Goal: Information Seeking & Learning: Learn about a topic

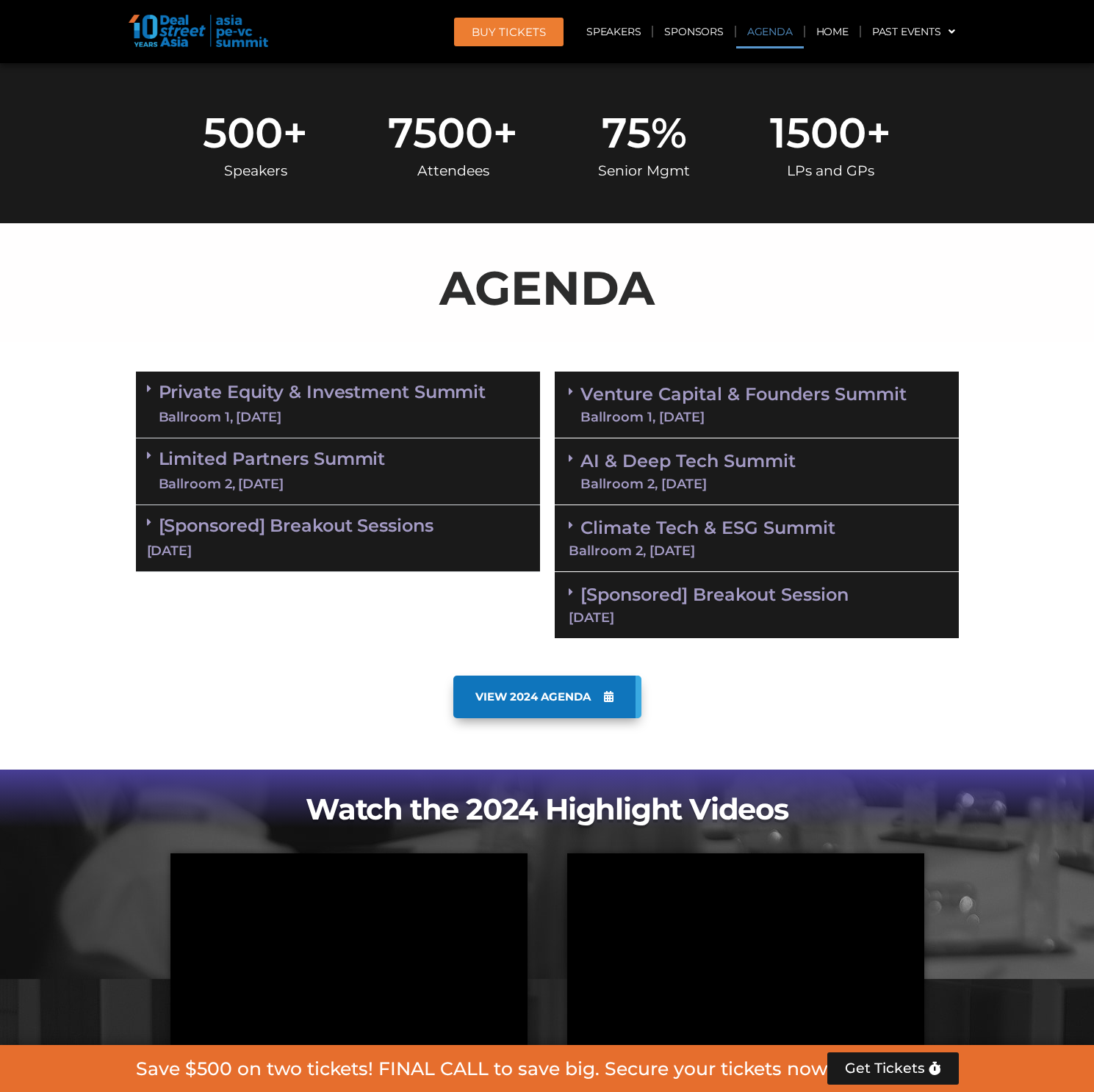
scroll to position [724, 0]
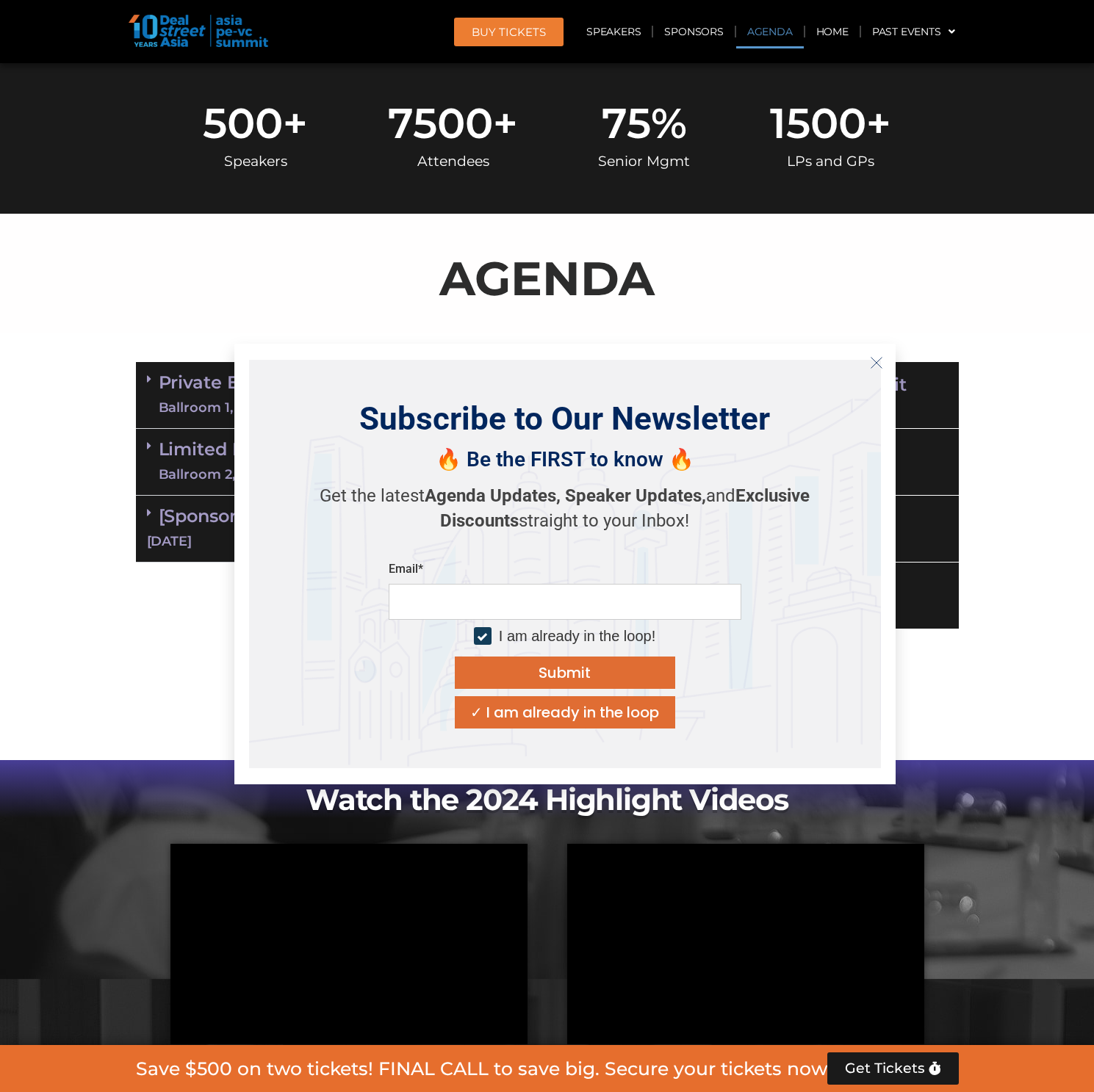
click at [870, 359] on icon "Close" at bounding box center [876, 362] width 13 height 13
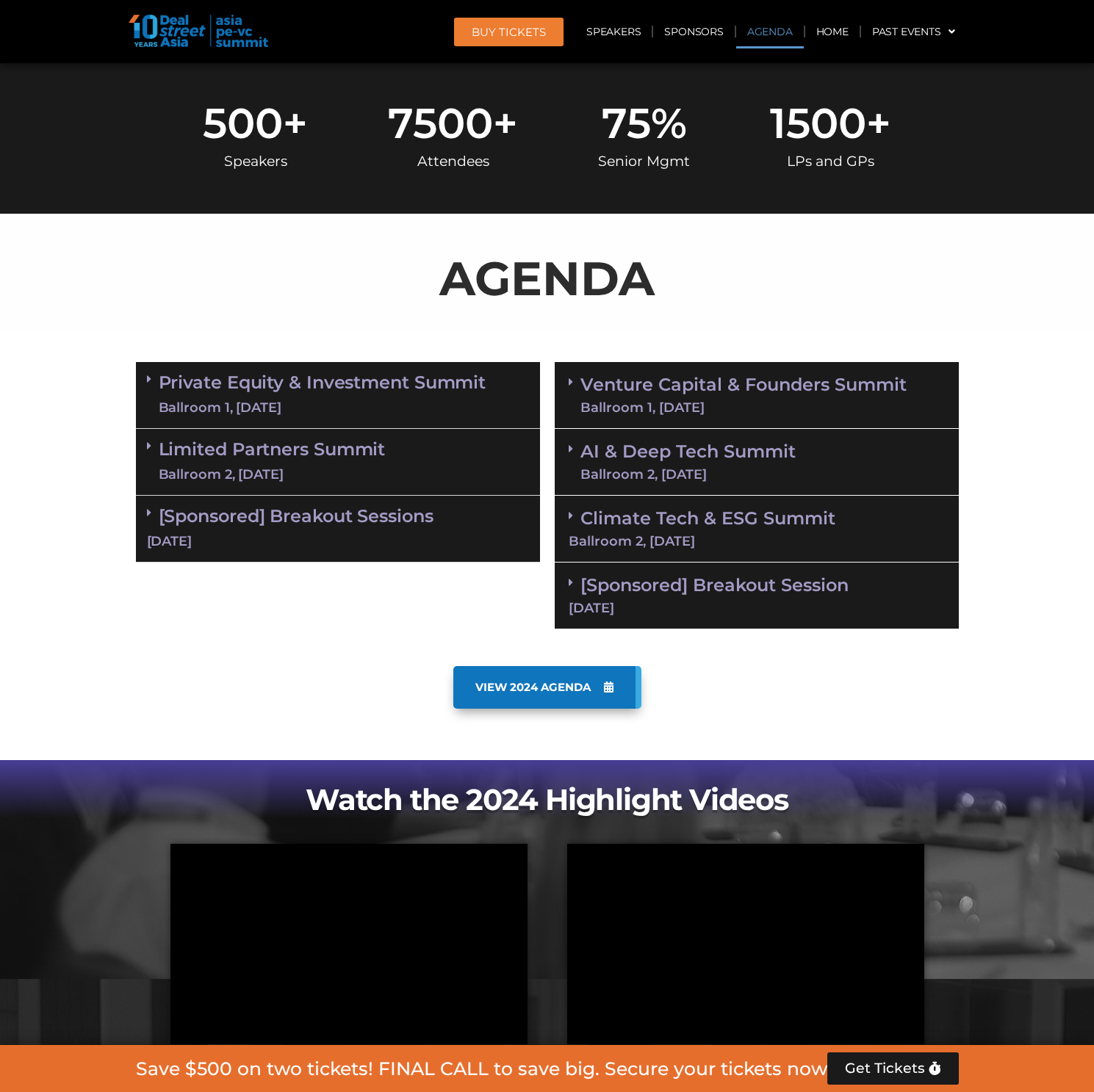
click at [584, 376] on link "Venture Capital & Founders​ Summit Ballroom 1, [DATE]" at bounding box center [743, 395] width 326 height 38
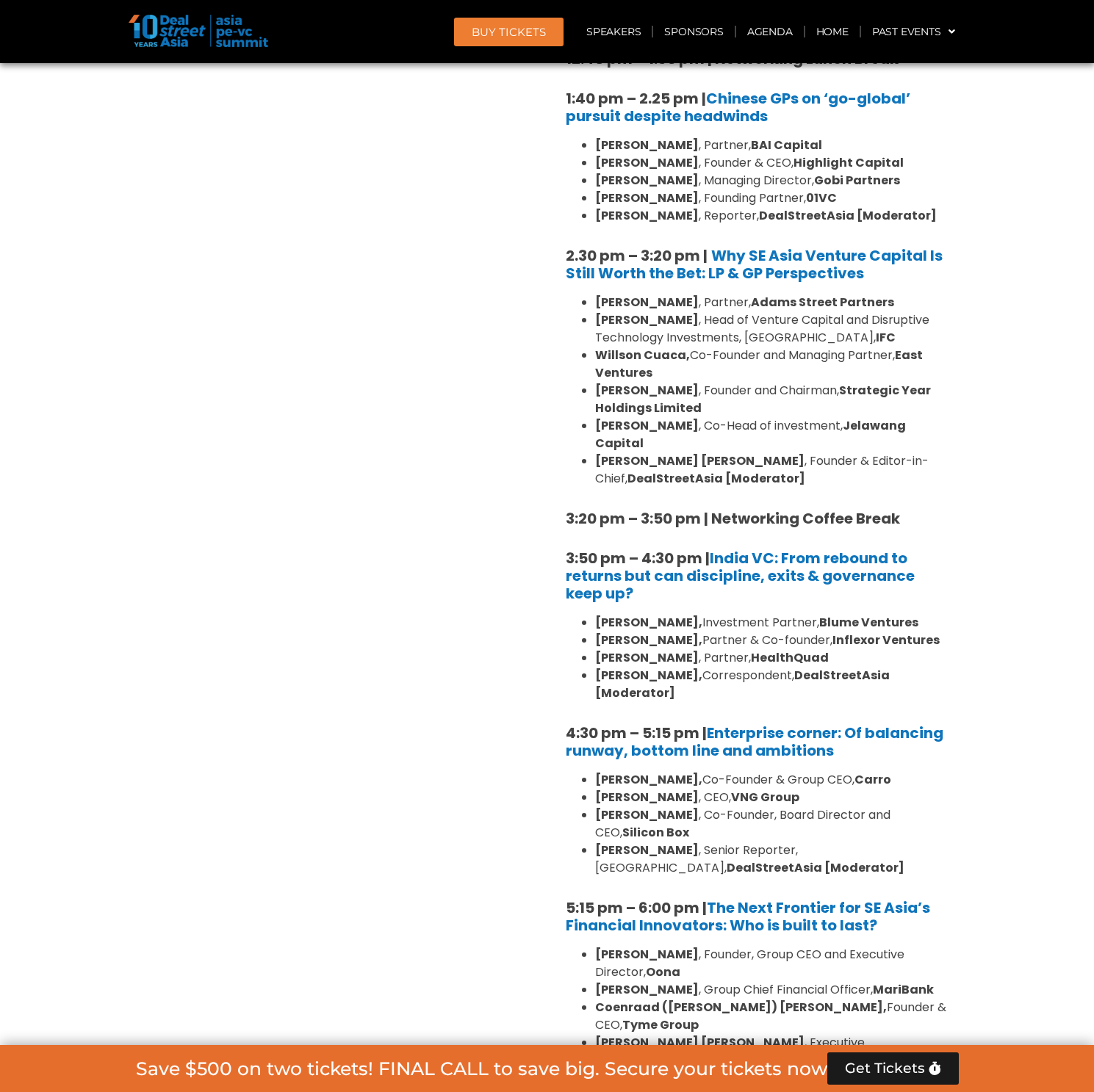
scroll to position [2299, 0]
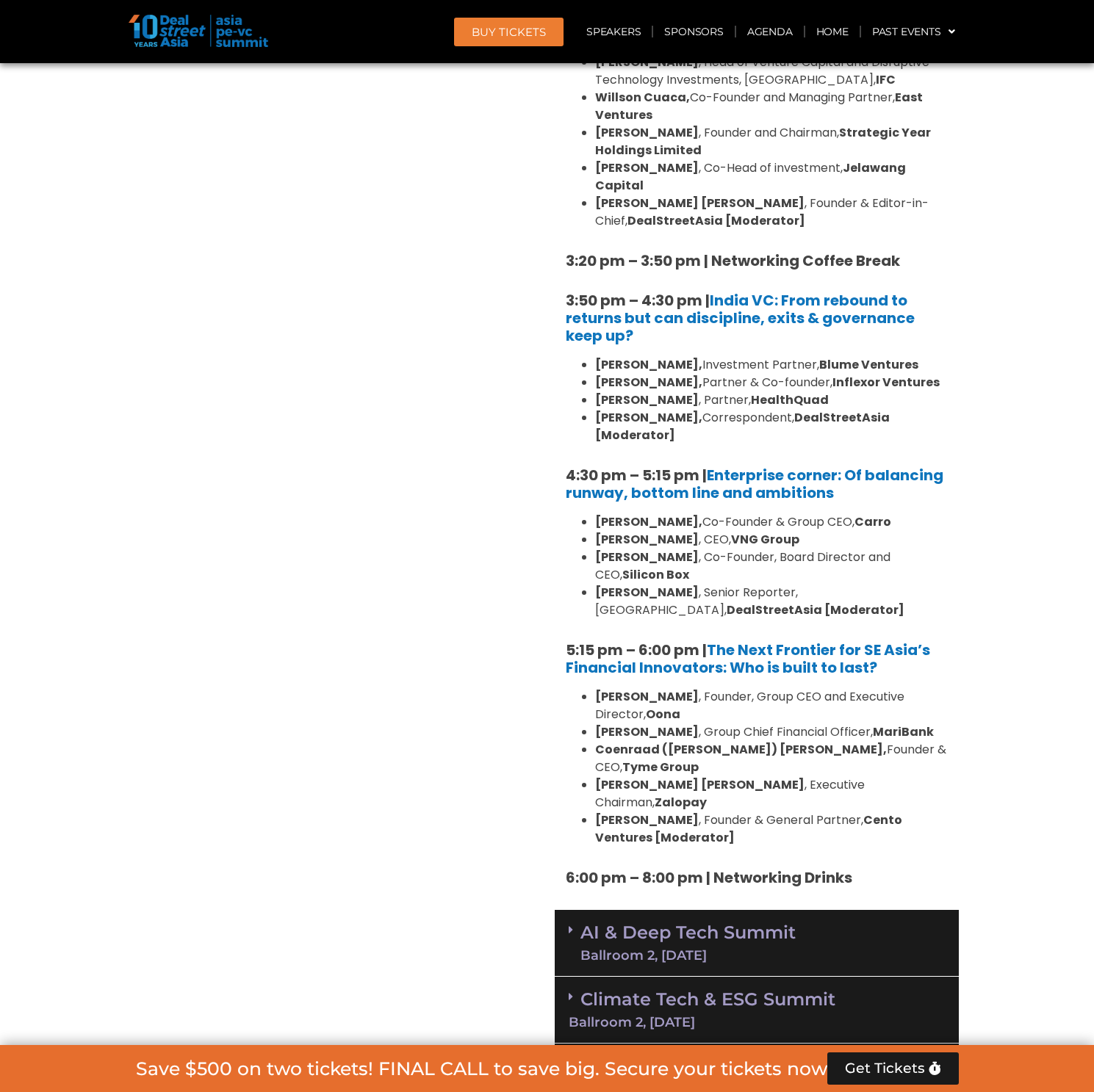
click at [721, 923] on link "AI & Deep Tech Summit Ballroom 2, [DATE]" at bounding box center [688, 943] width 215 height 38
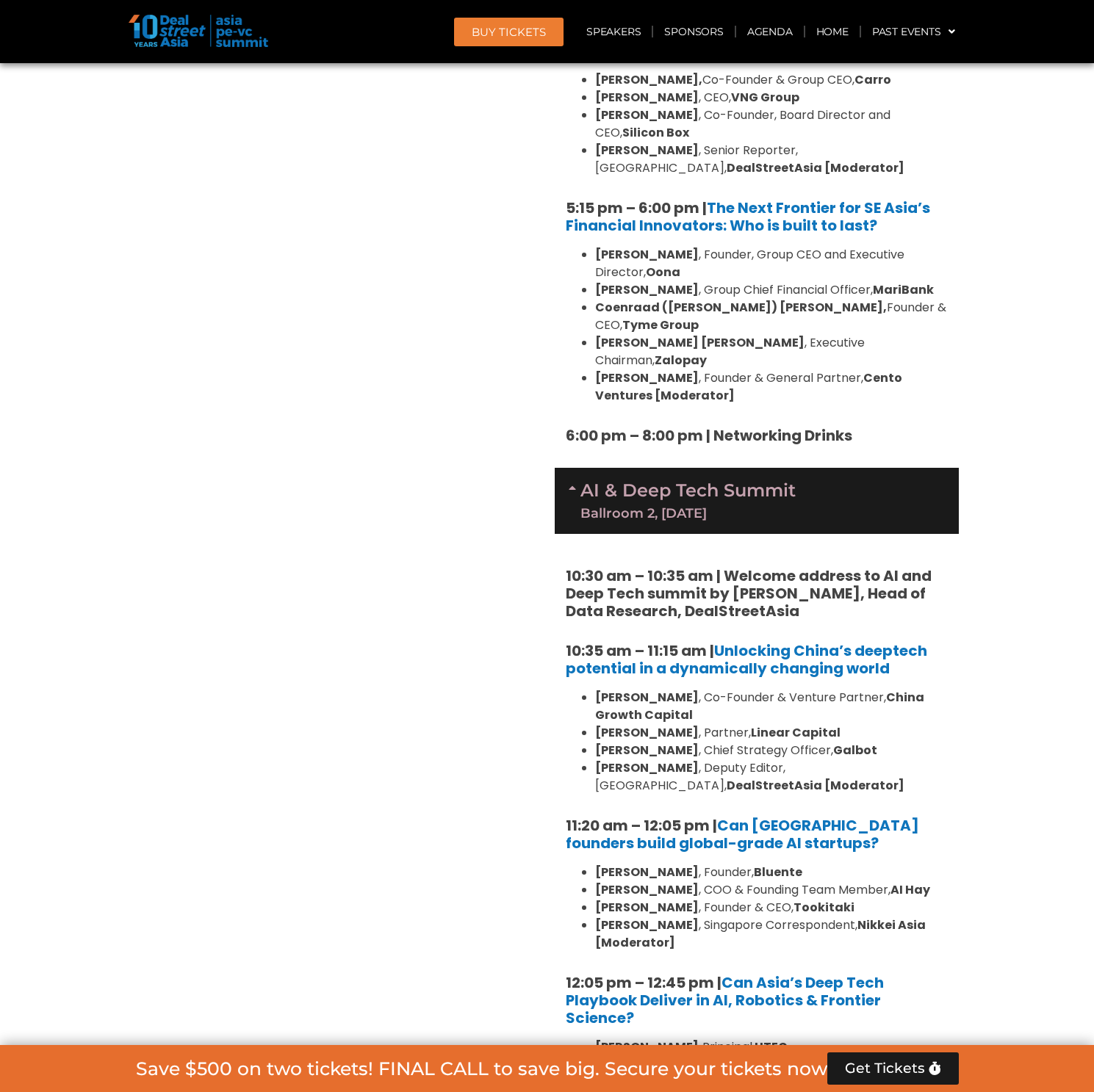
scroll to position [2911, 0]
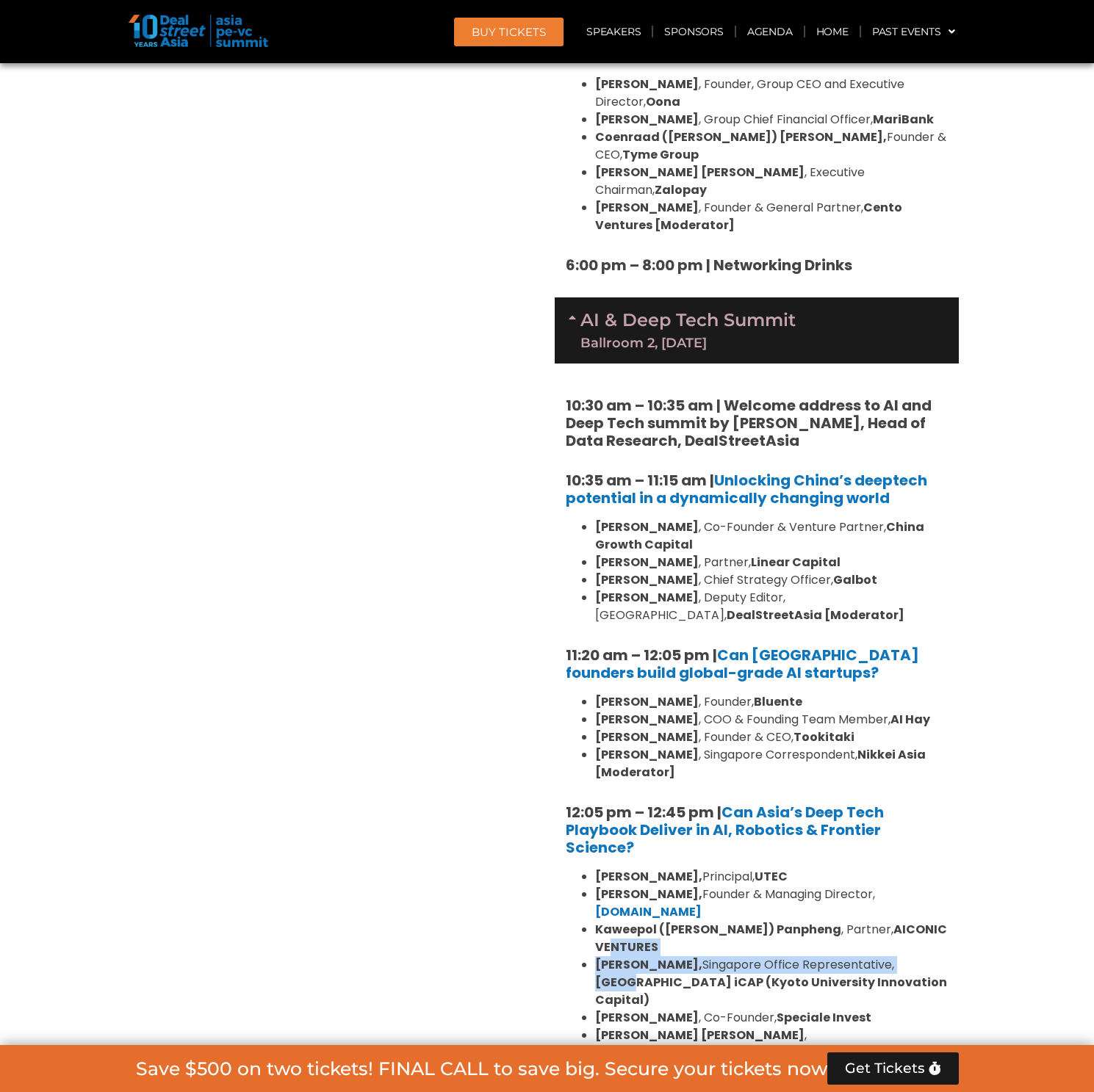
drag, startPoint x: 963, startPoint y: 778, endPoint x: 891, endPoint y: 769, distance: 72.6
drag, startPoint x: 890, startPoint y: 767, endPoint x: 824, endPoint y: 769, distance: 66.0
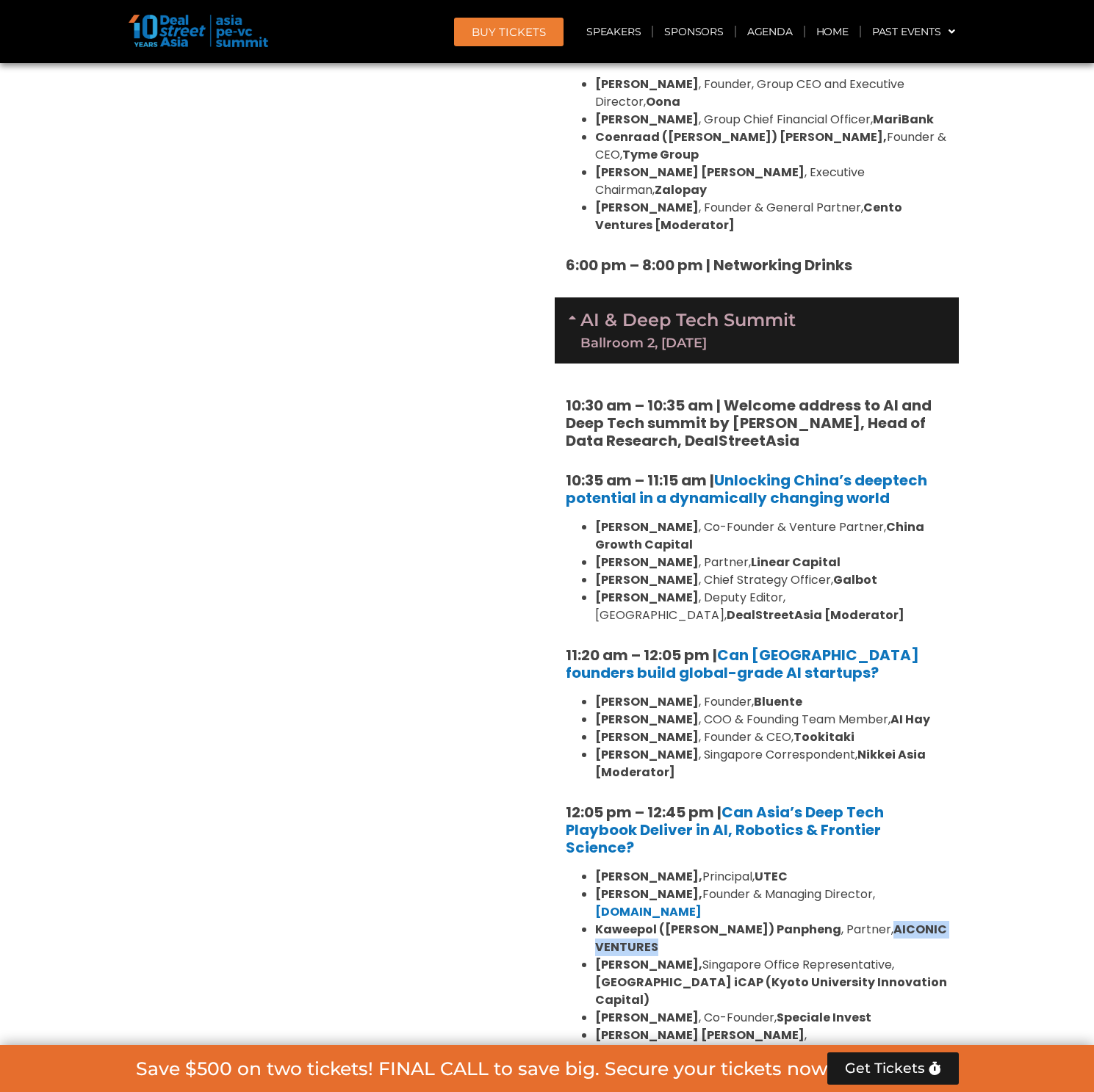
copy strong "AICONIC VENTURES"
click at [721, 1085] on link "Climate Tech & ESG Summit Ballroom 2, [DATE]" at bounding box center [757, 1105] width 376 height 41
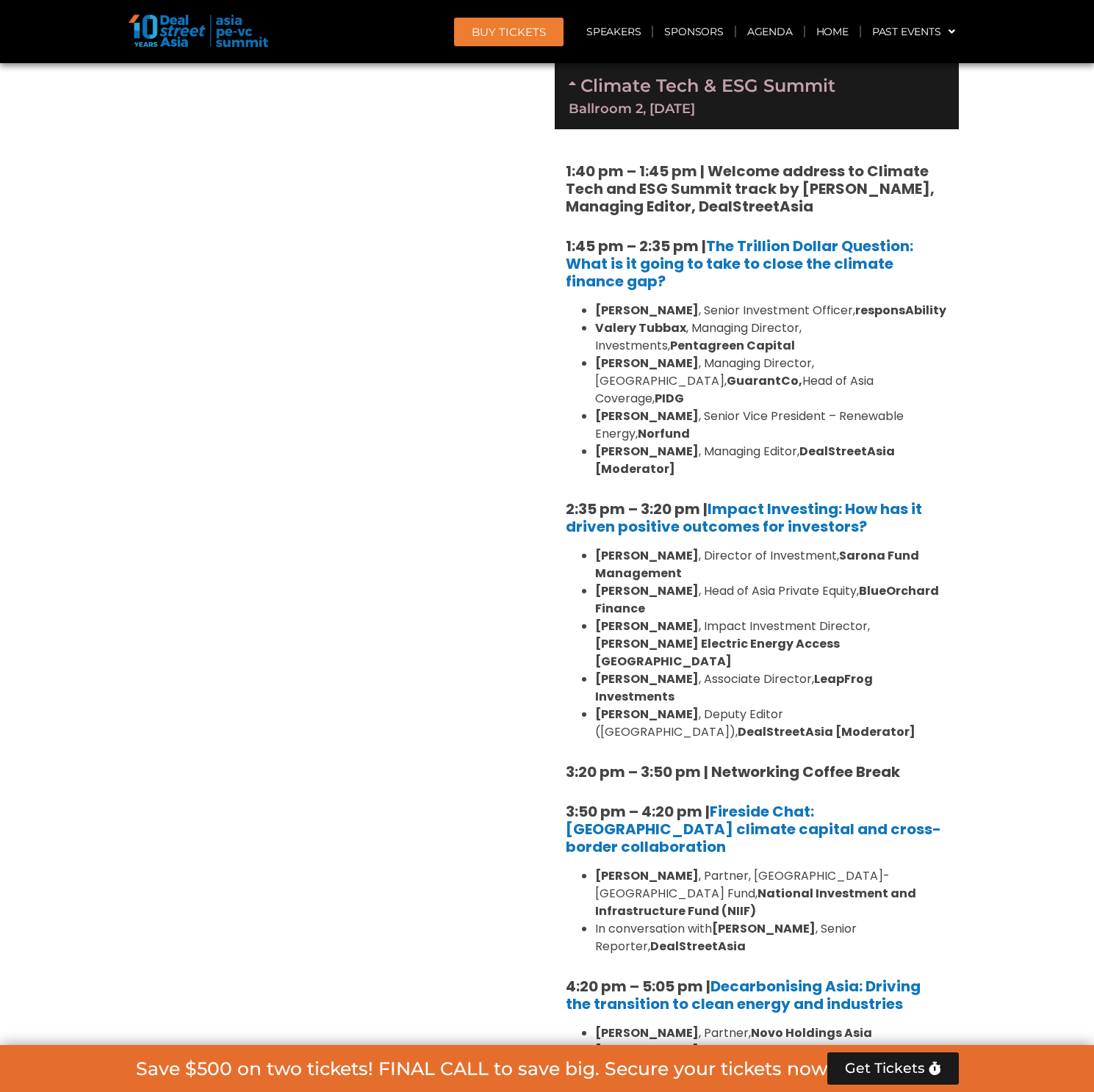
scroll to position [4167, 0]
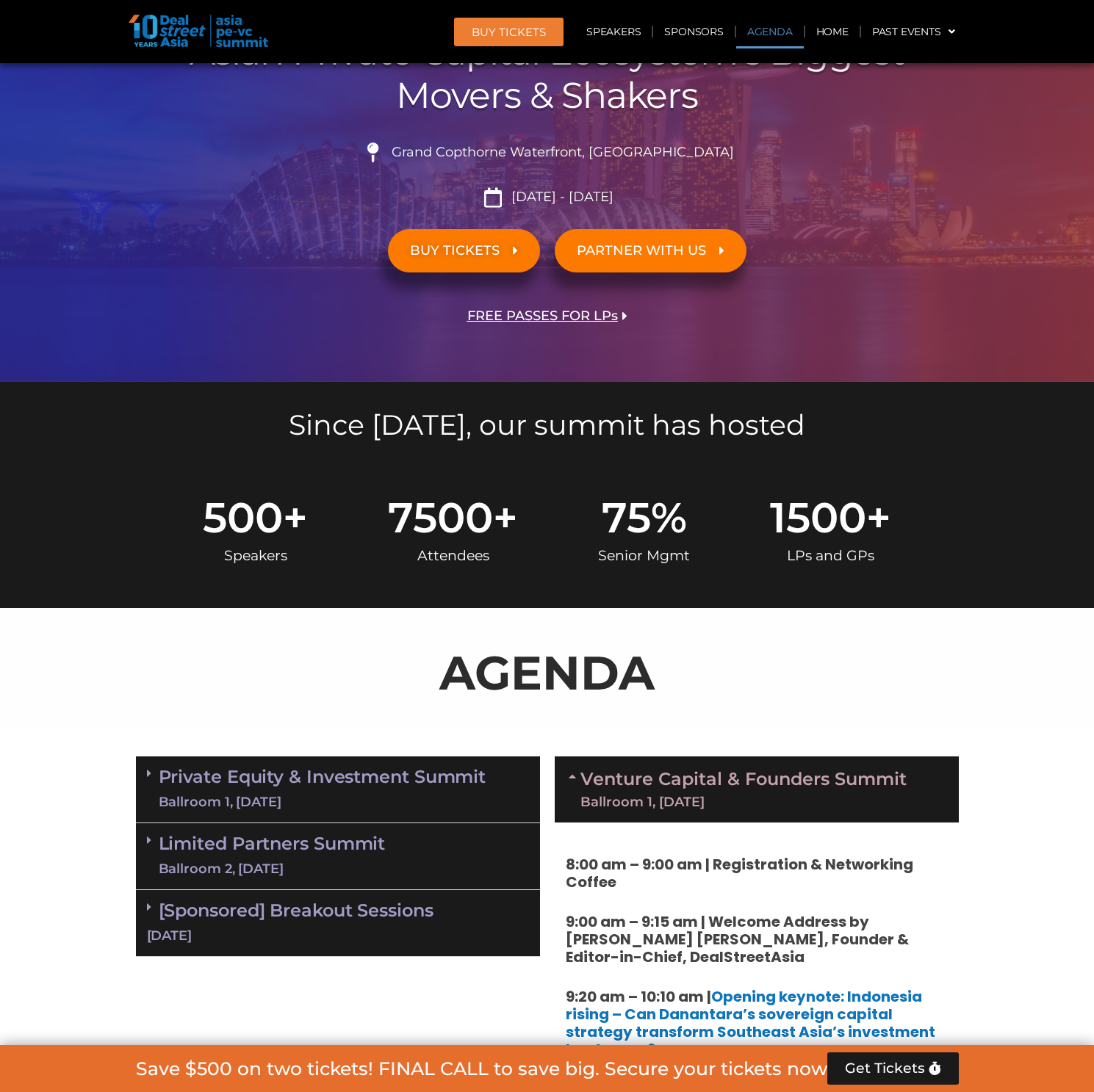
scroll to position [566, 0]
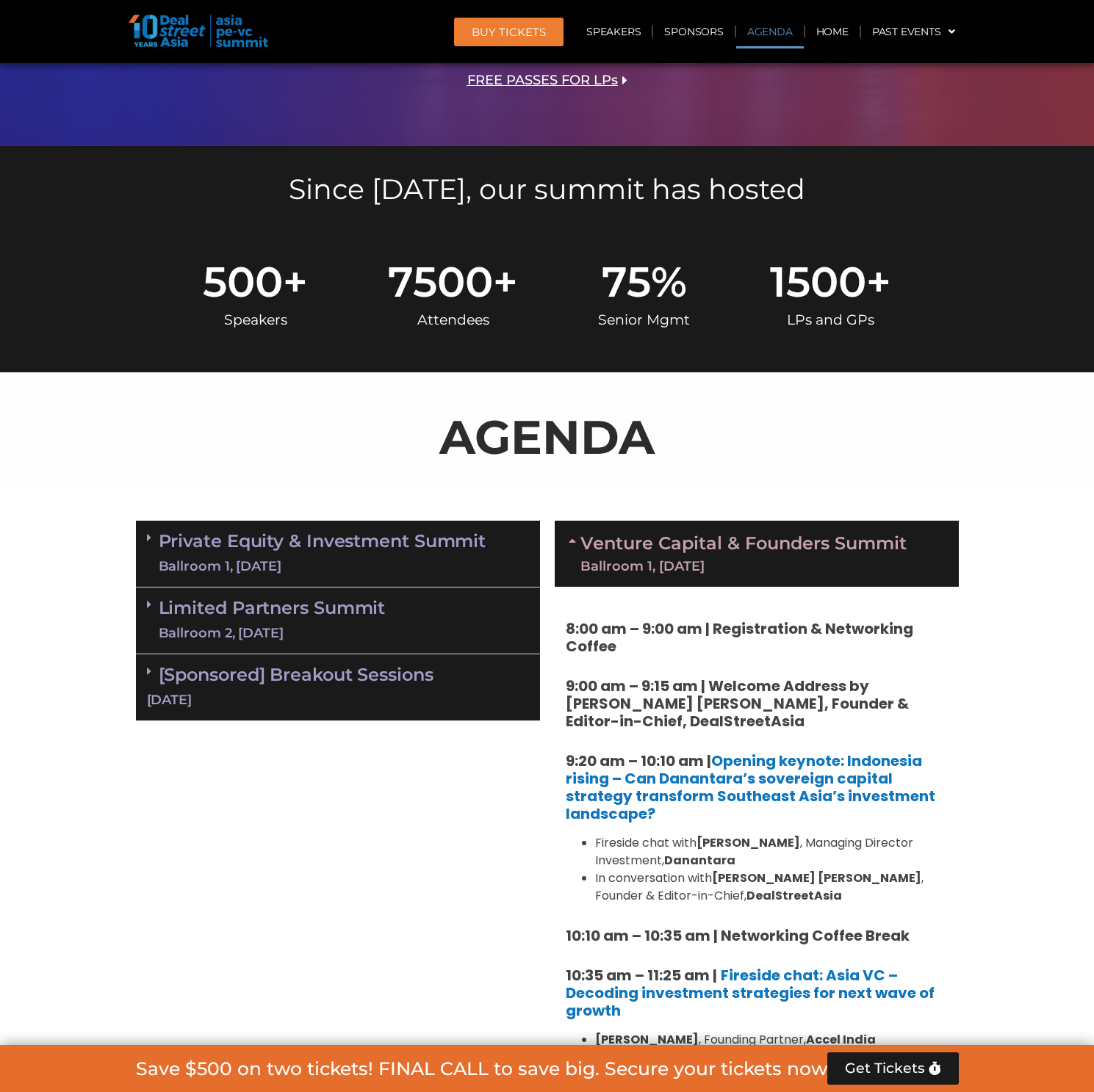
click at [405, 532] on link "Private Equity & Investment Summit Ballroom 1, [DATE]" at bounding box center [322, 553] width 327 height 44
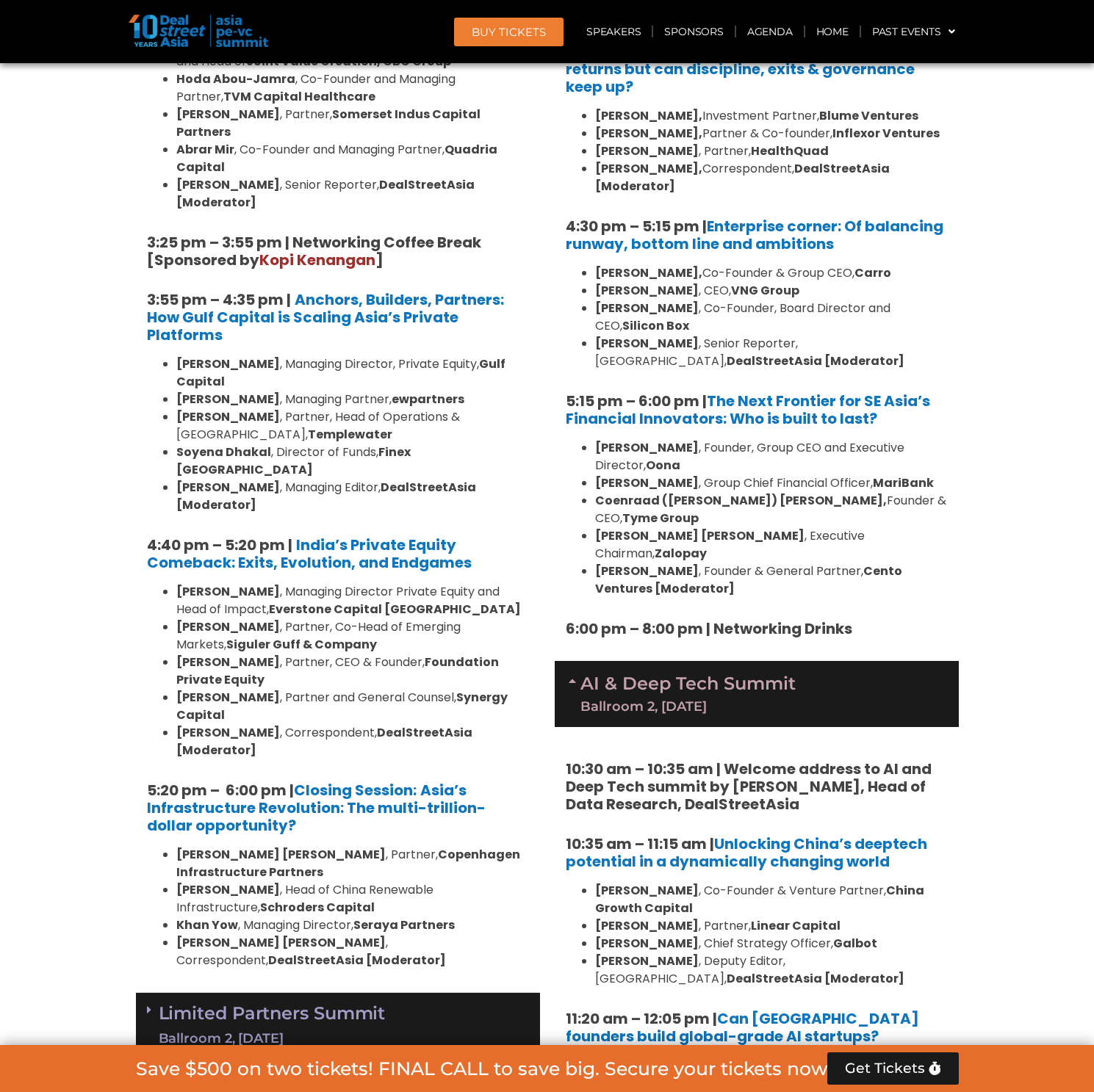
scroll to position [2766, 0]
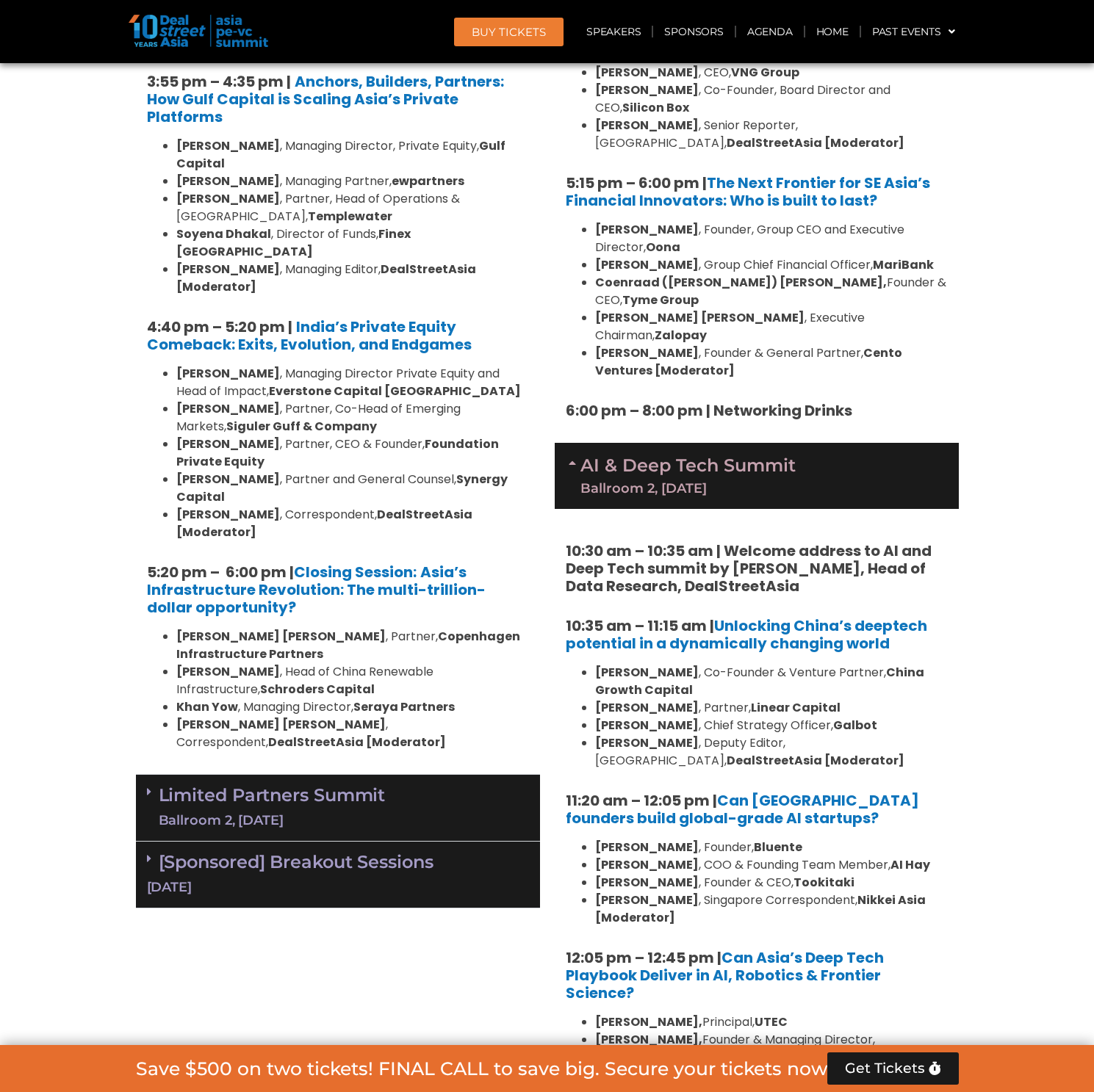
click at [355, 785] on link "Limited Partners [GEOGRAPHIC_DATA] 2, [DATE]" at bounding box center [272, 807] width 227 height 44
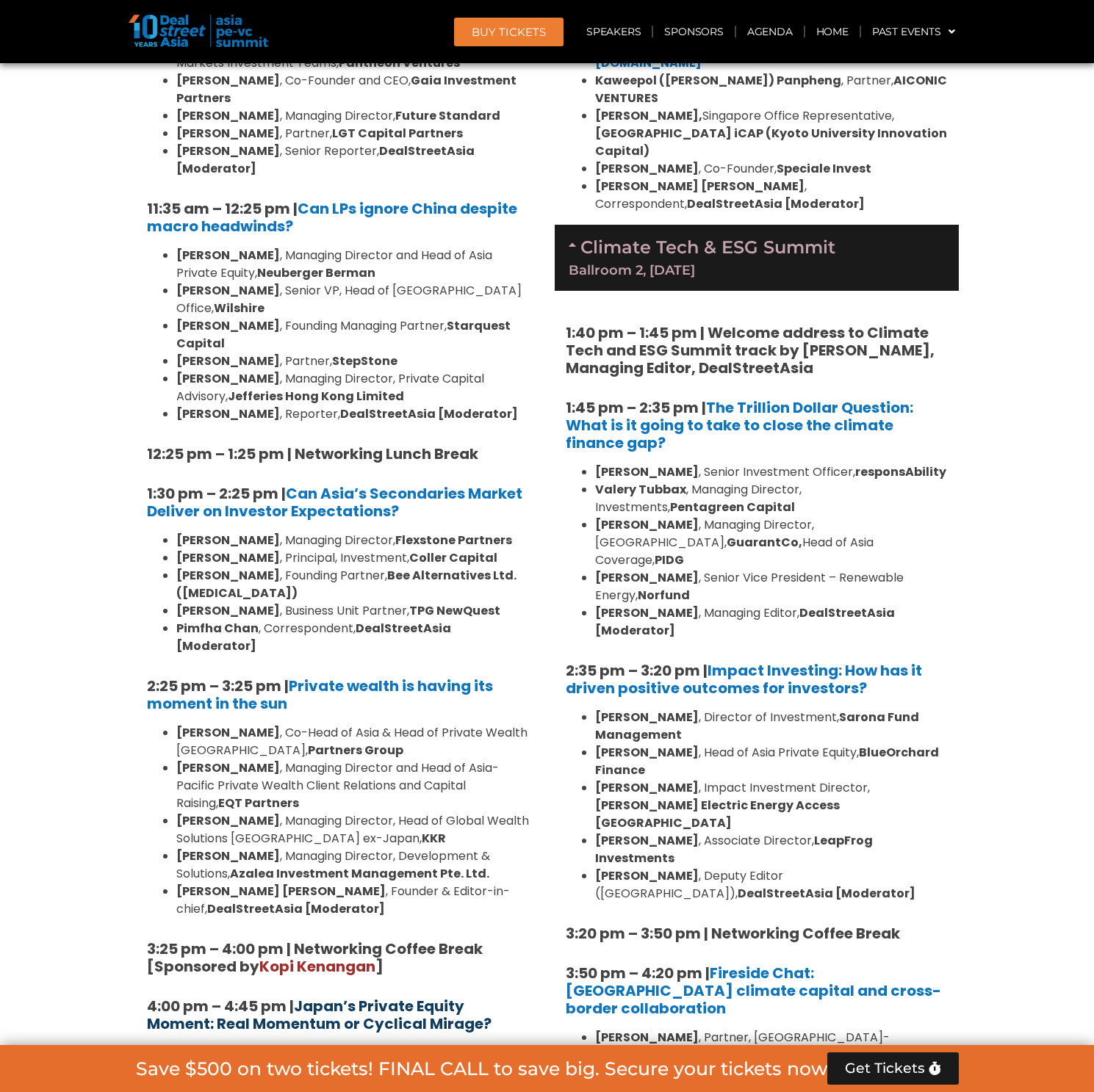
scroll to position [4005, 0]
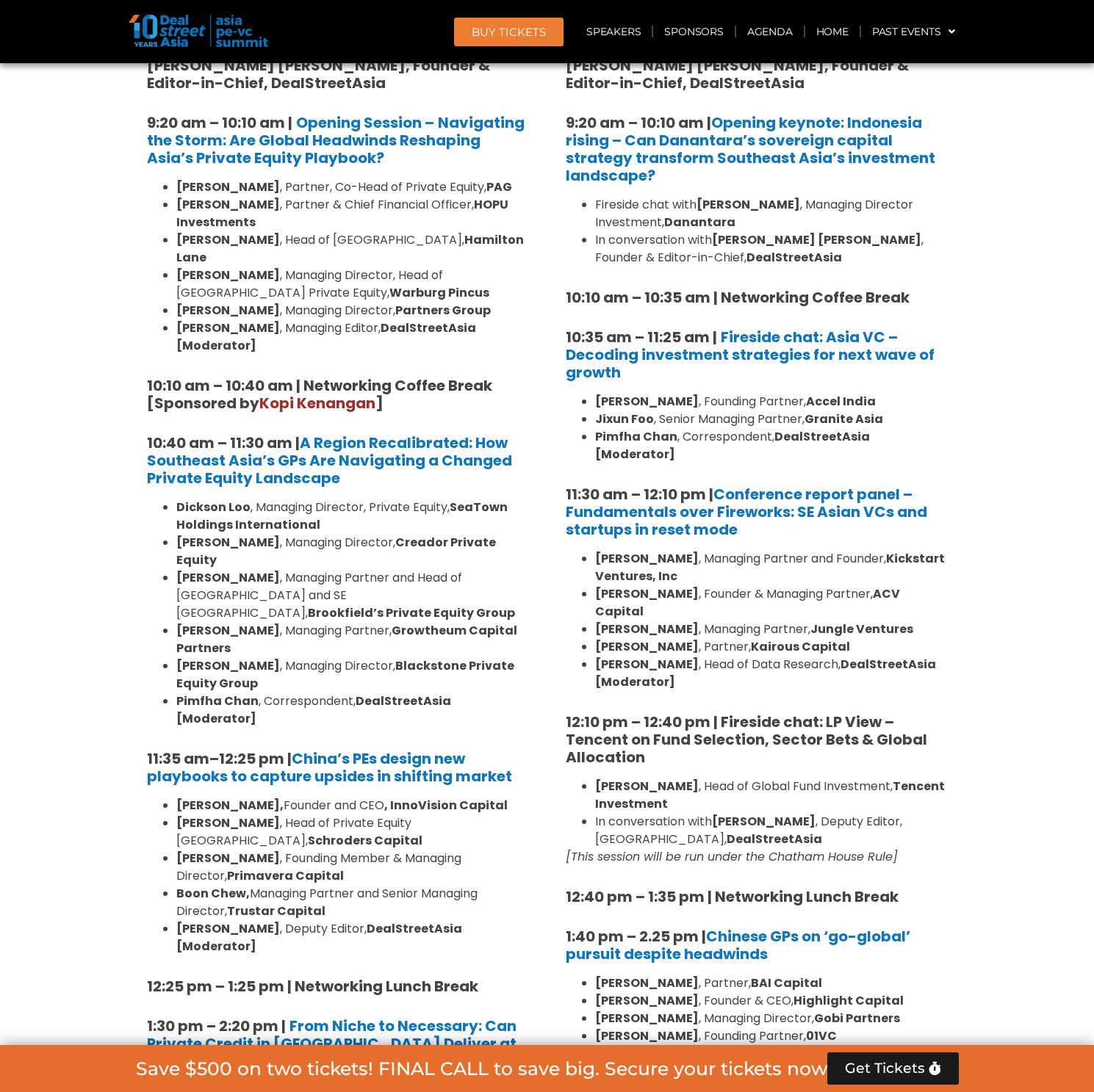
scroll to position [0, 0]
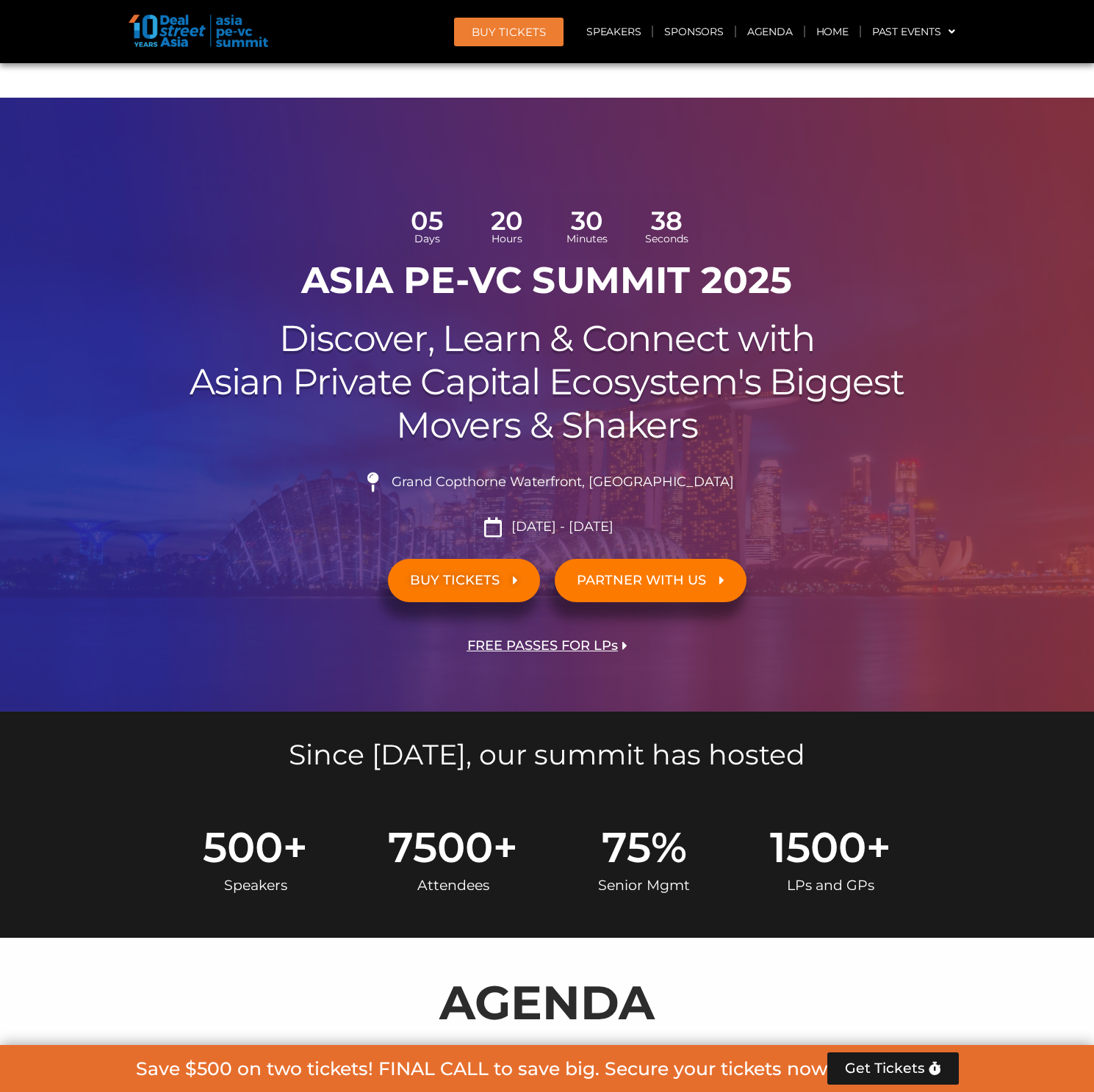
click at [557, 474] on span "Grand Copthorne Waterfront, [GEOGRAPHIC_DATA]​" at bounding box center [560, 482] width 346 height 16
copy ul "Grand Copthorne Waterfront, [GEOGRAPHIC_DATA]​"
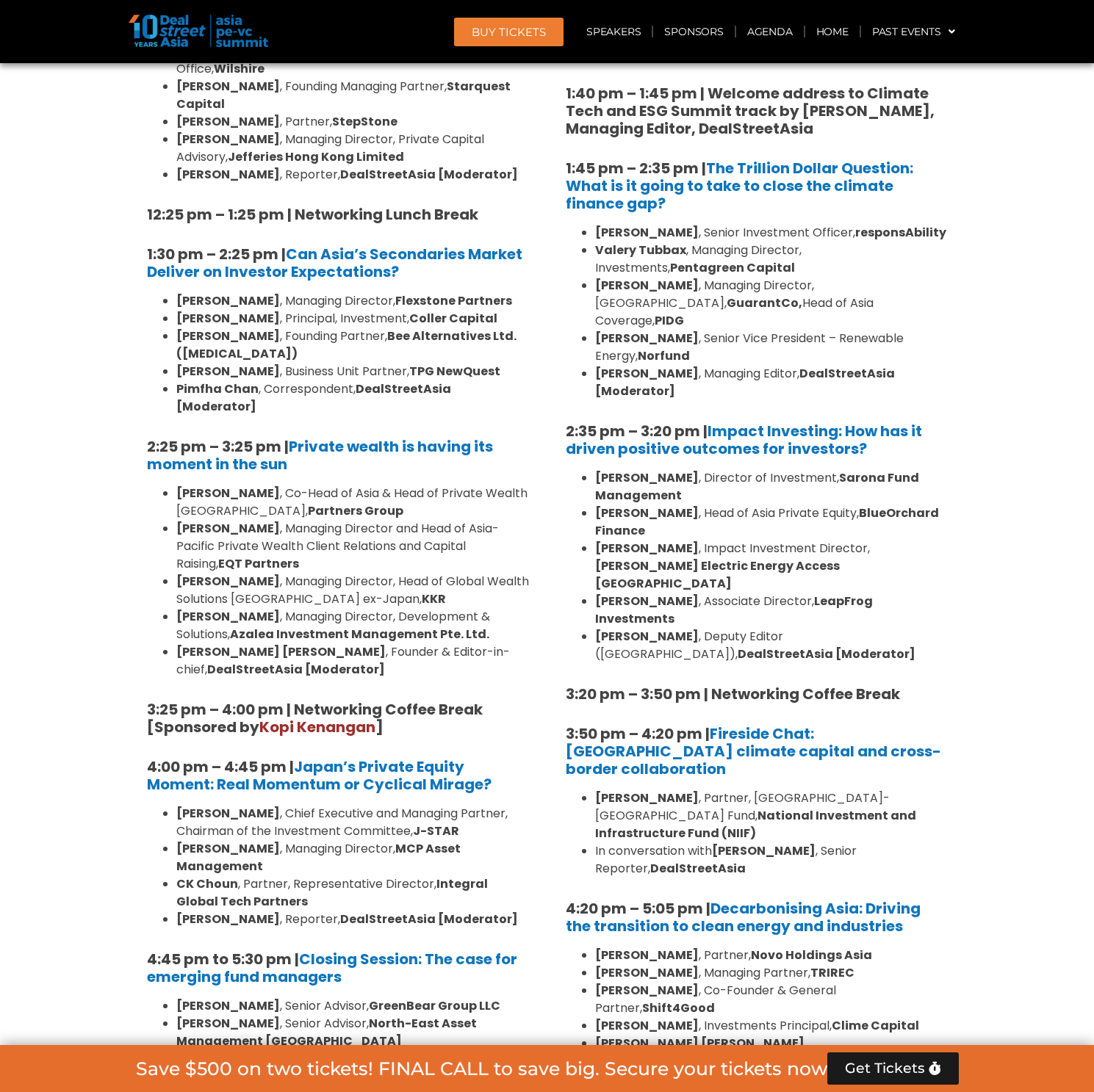
scroll to position [4461, 0]
